Goal: Task Accomplishment & Management: Manage account settings

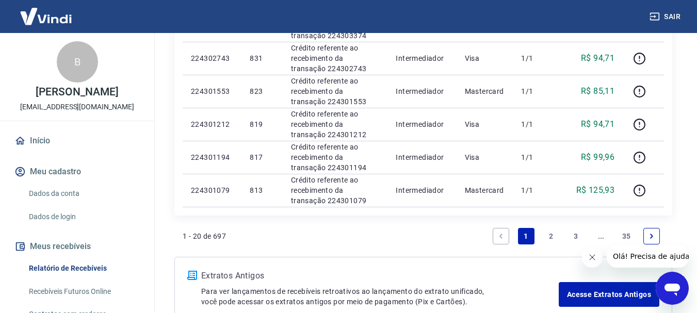
scroll to position [723, 0]
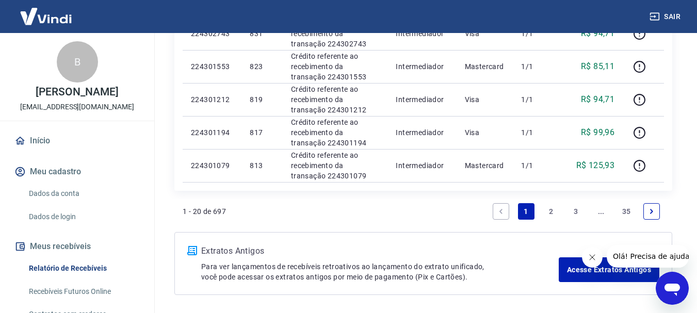
click at [551, 211] on link "2" at bounding box center [551, 211] width 17 height 17
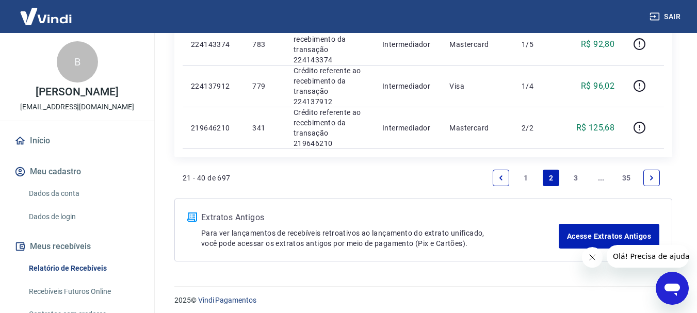
scroll to position [878, 0]
click at [575, 178] on link "3" at bounding box center [576, 177] width 17 height 17
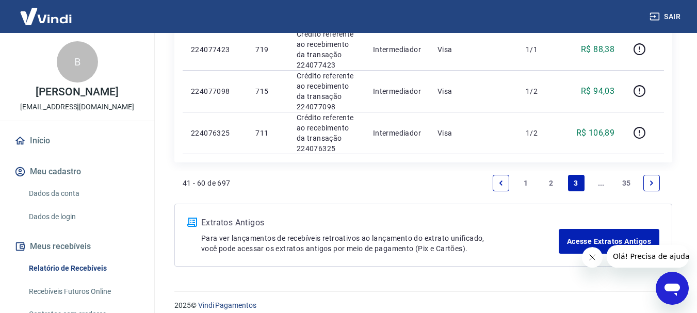
scroll to position [929, 0]
